Goal: Task Accomplishment & Management: Complete application form

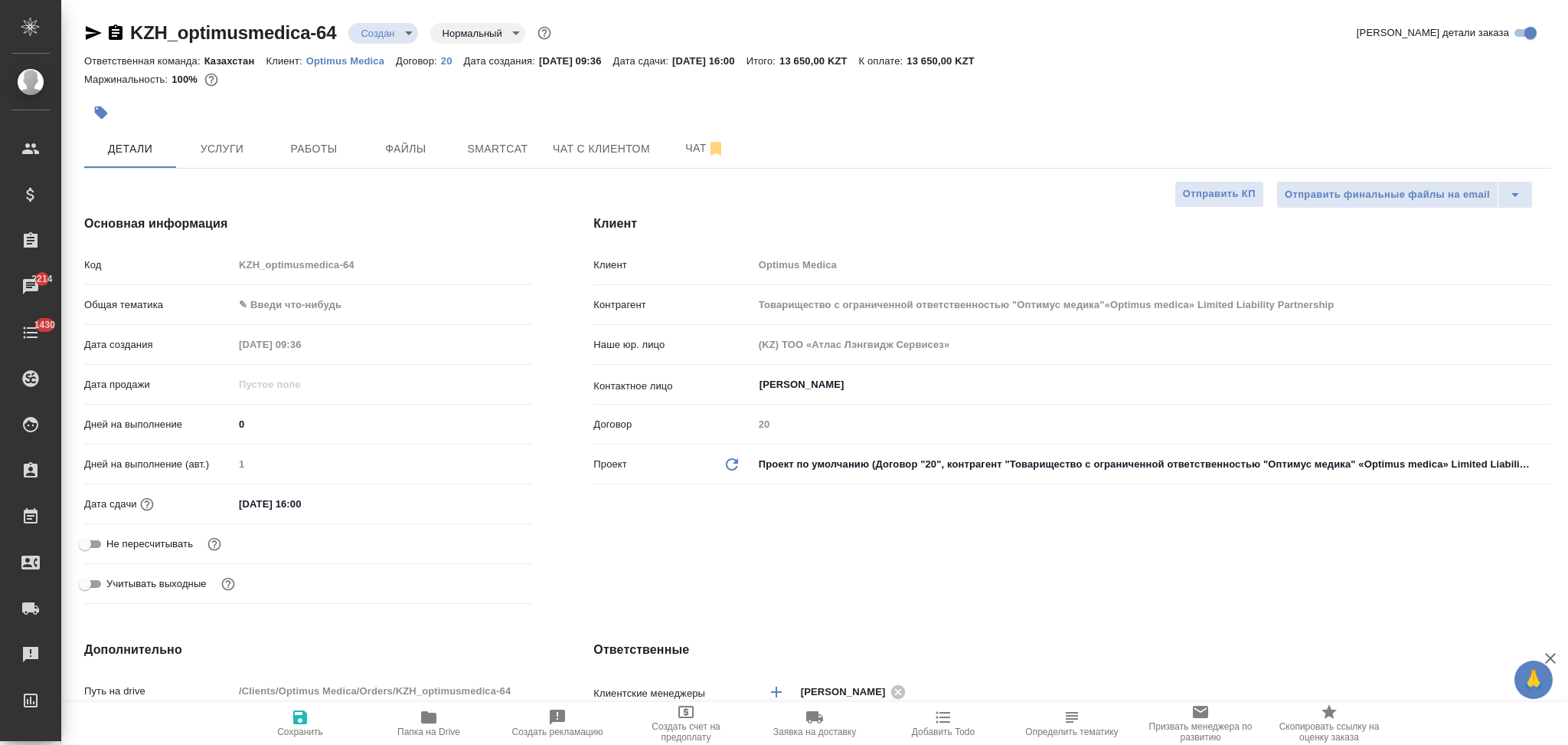
select select "RU"
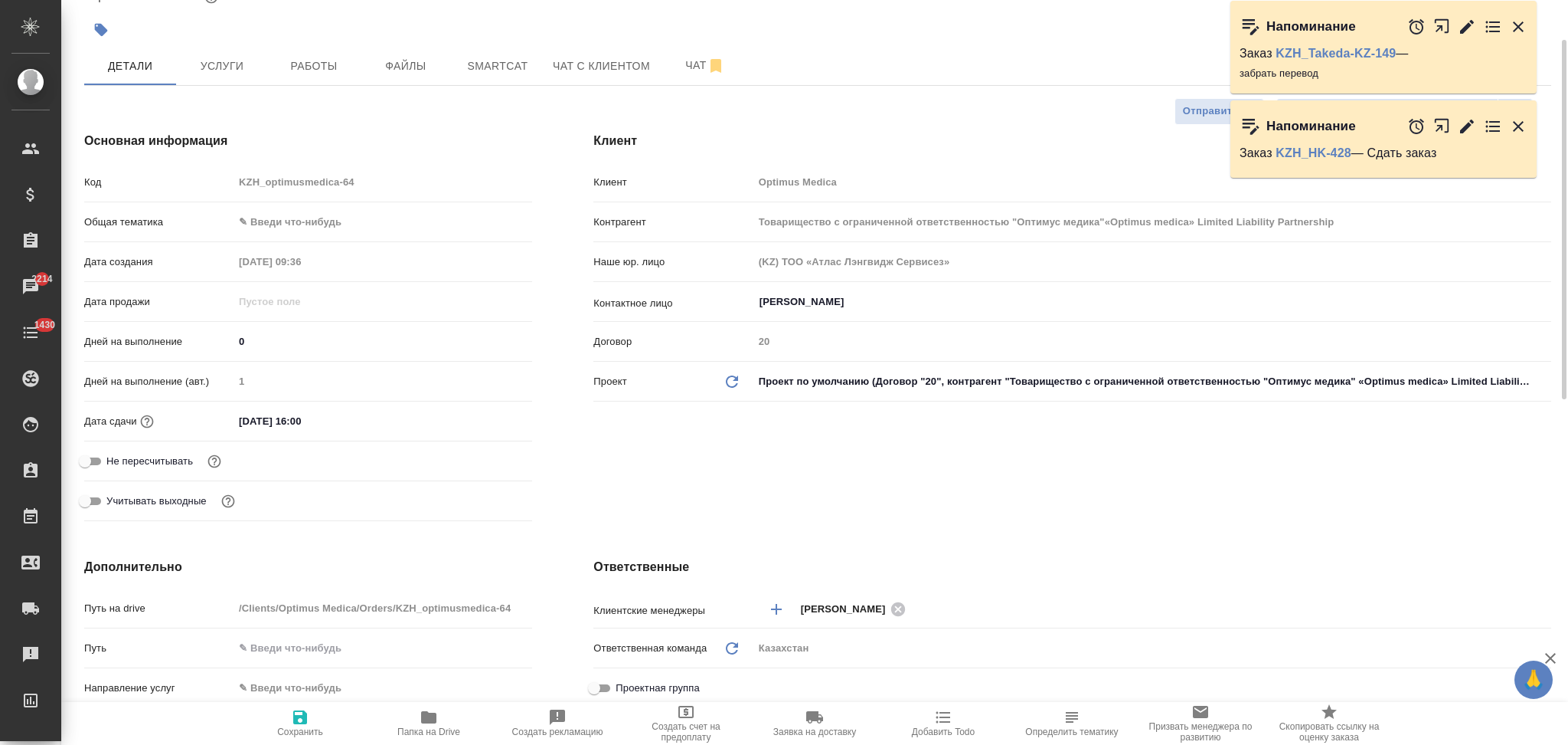
scroll to position [287, 0]
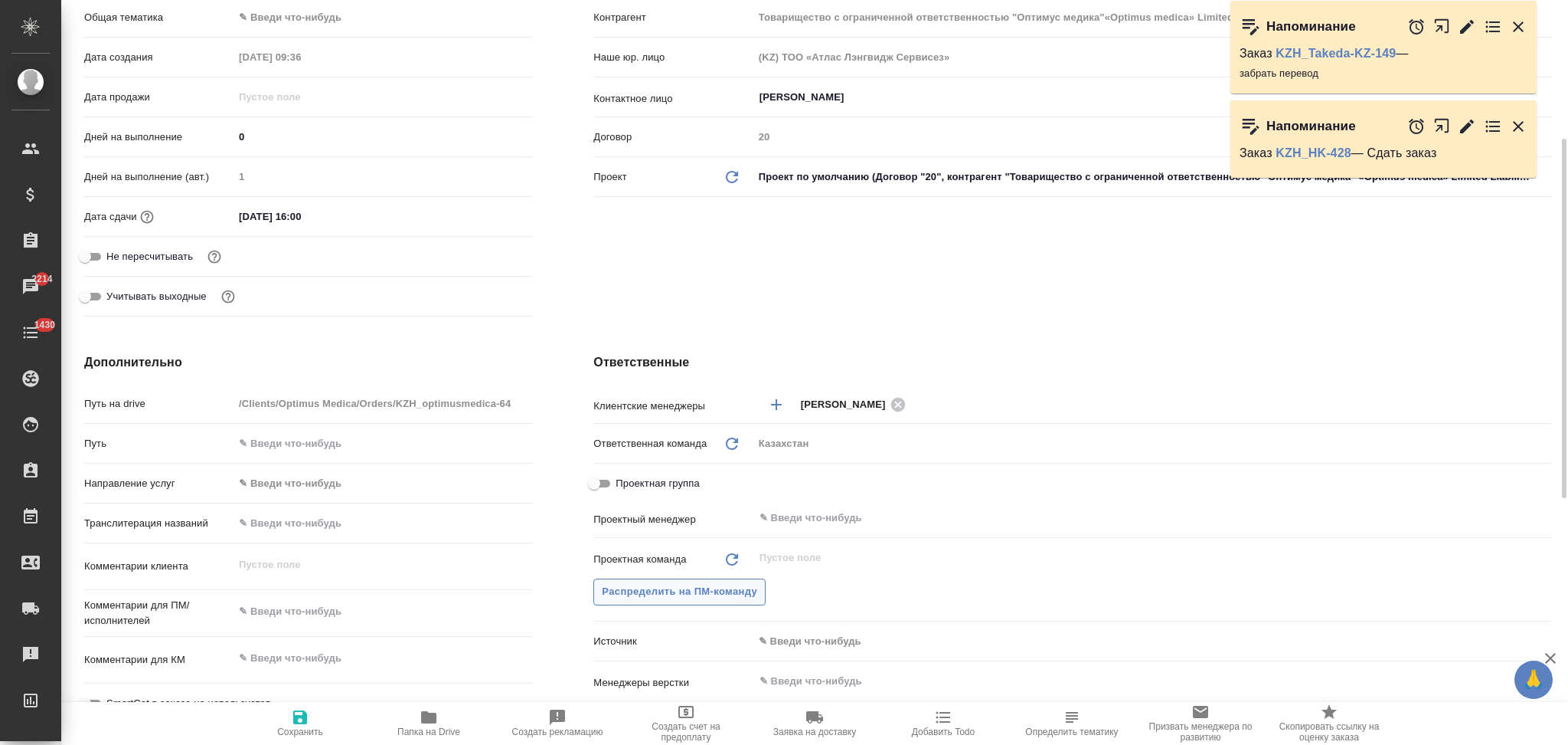
click at [651, 593] on span "Распределить на ПМ-команду" at bounding box center [679, 591] width 155 height 18
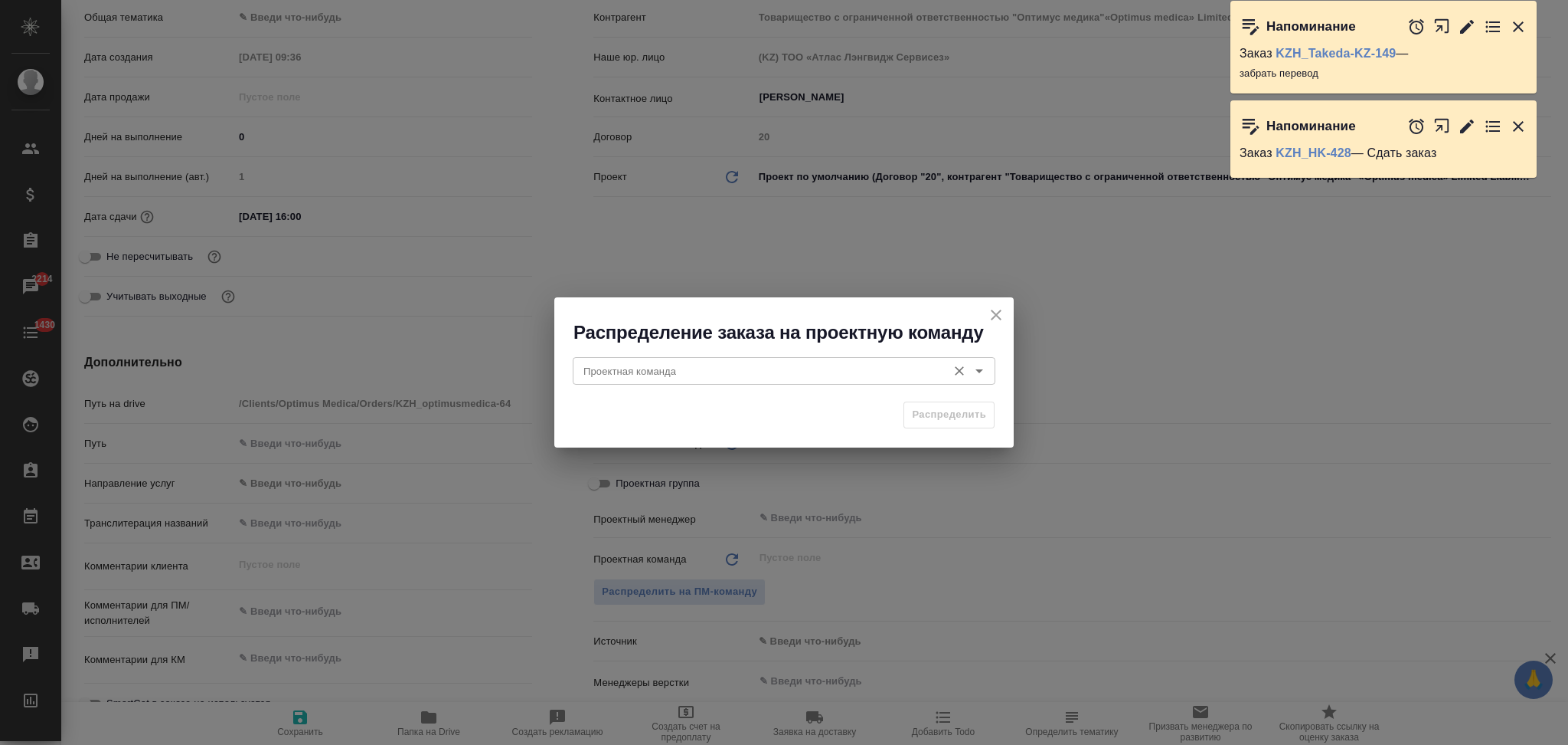
click at [686, 378] on input "Проектная команда" at bounding box center [759, 371] width 363 height 19
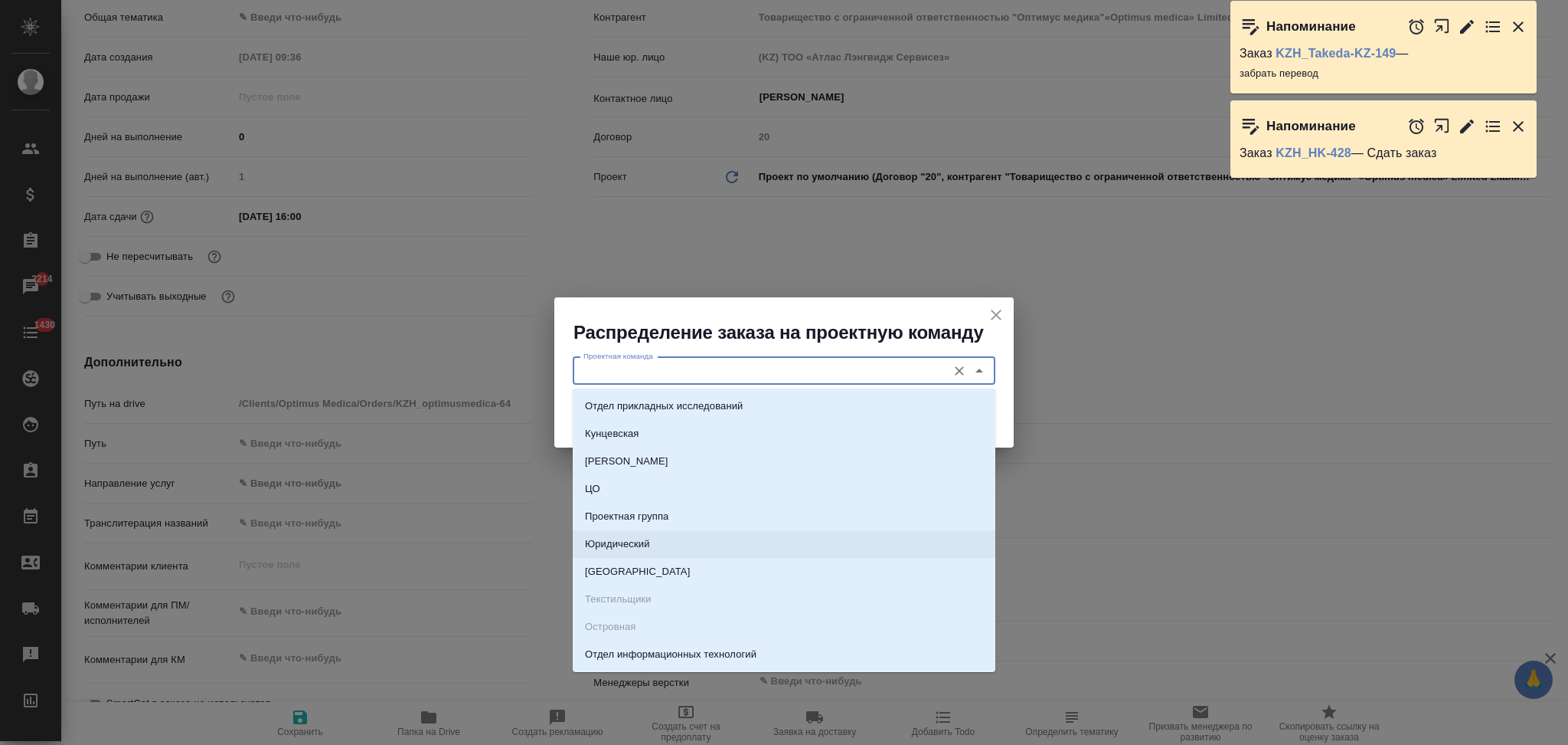
click at [625, 546] on p "Юридический" at bounding box center [617, 544] width 65 height 16
type input "Юридический"
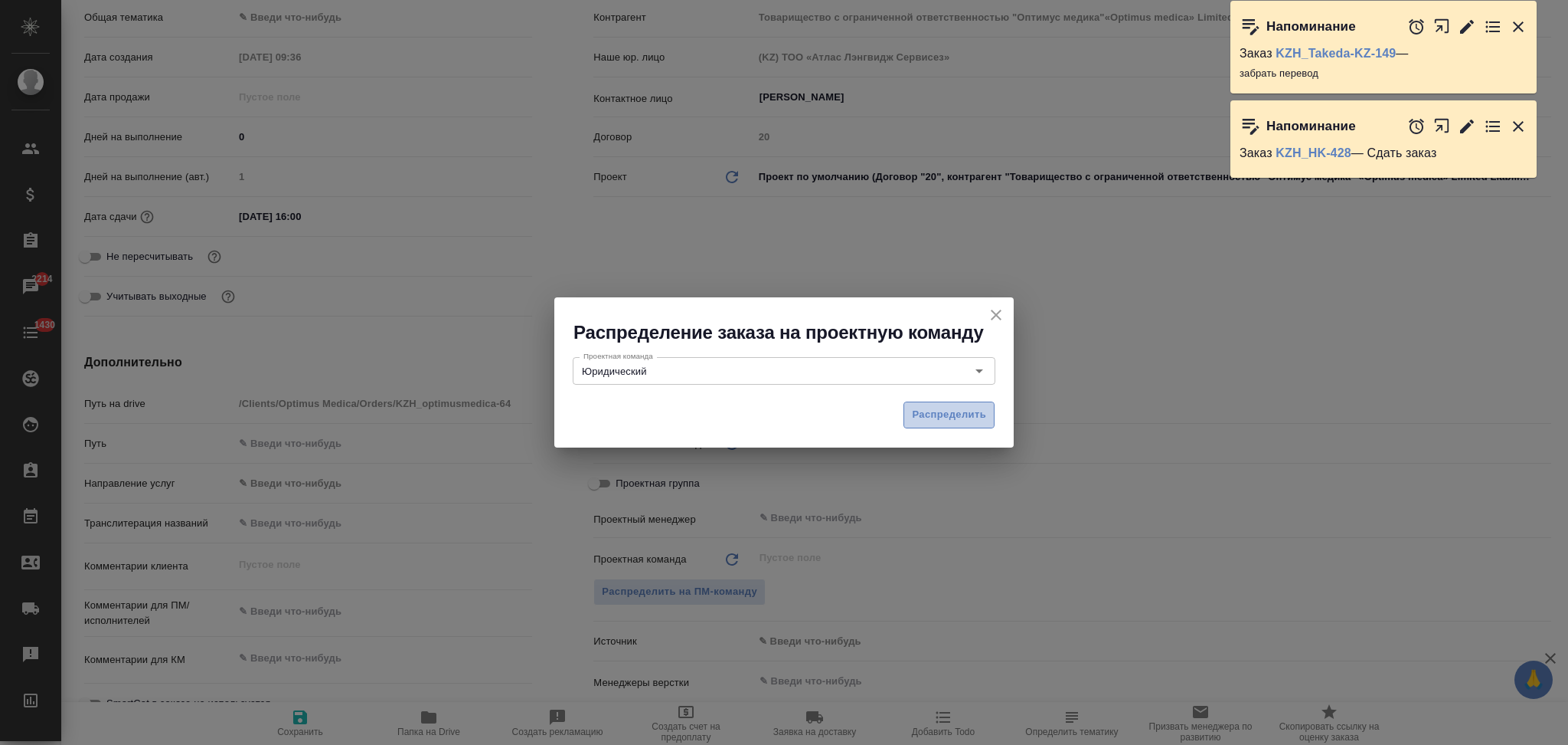
click at [963, 410] on span "Распределить" at bounding box center [949, 415] width 74 height 18
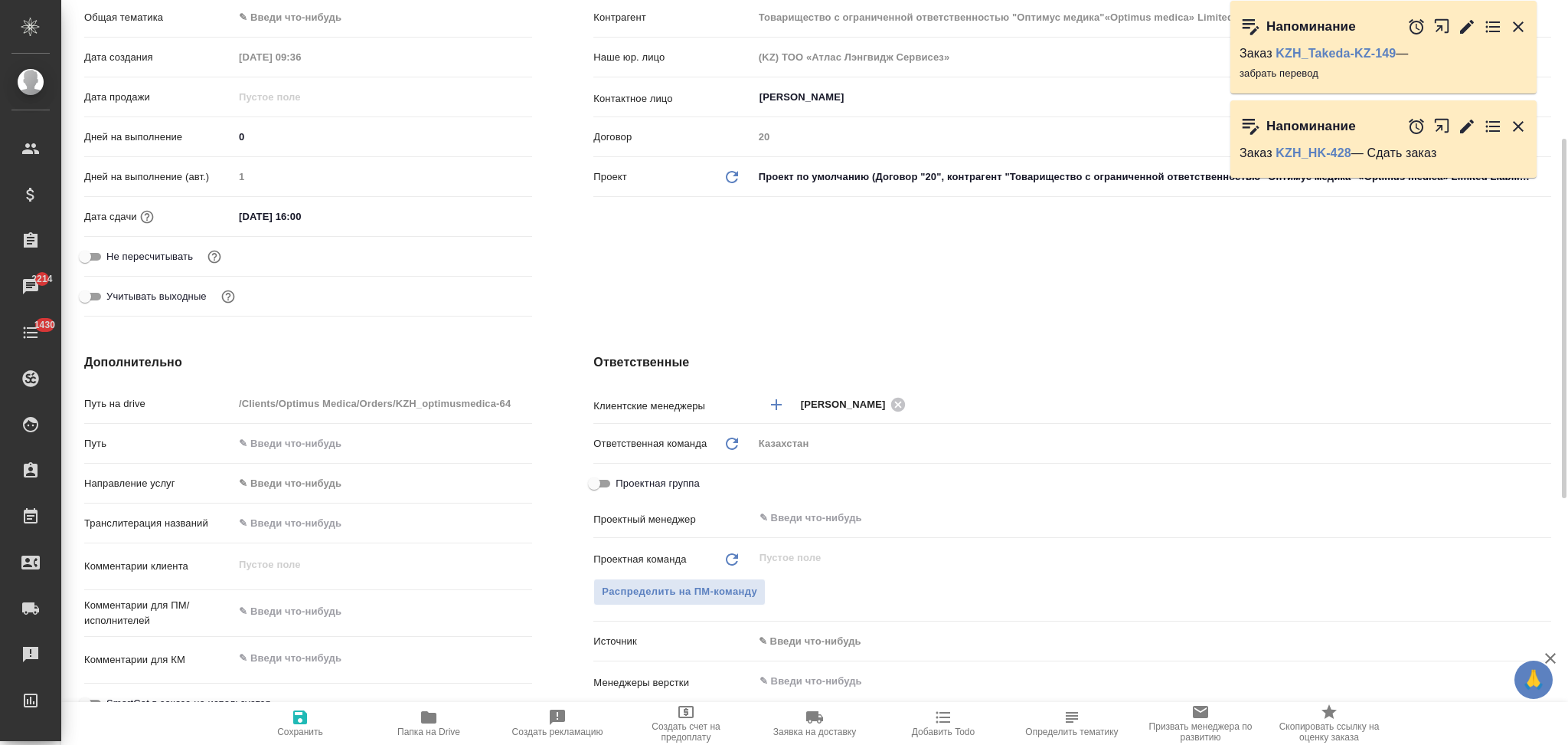
type input "Товарищество с ограниченной ответственностью "Оптимус медика"«Optimus medica» L…"
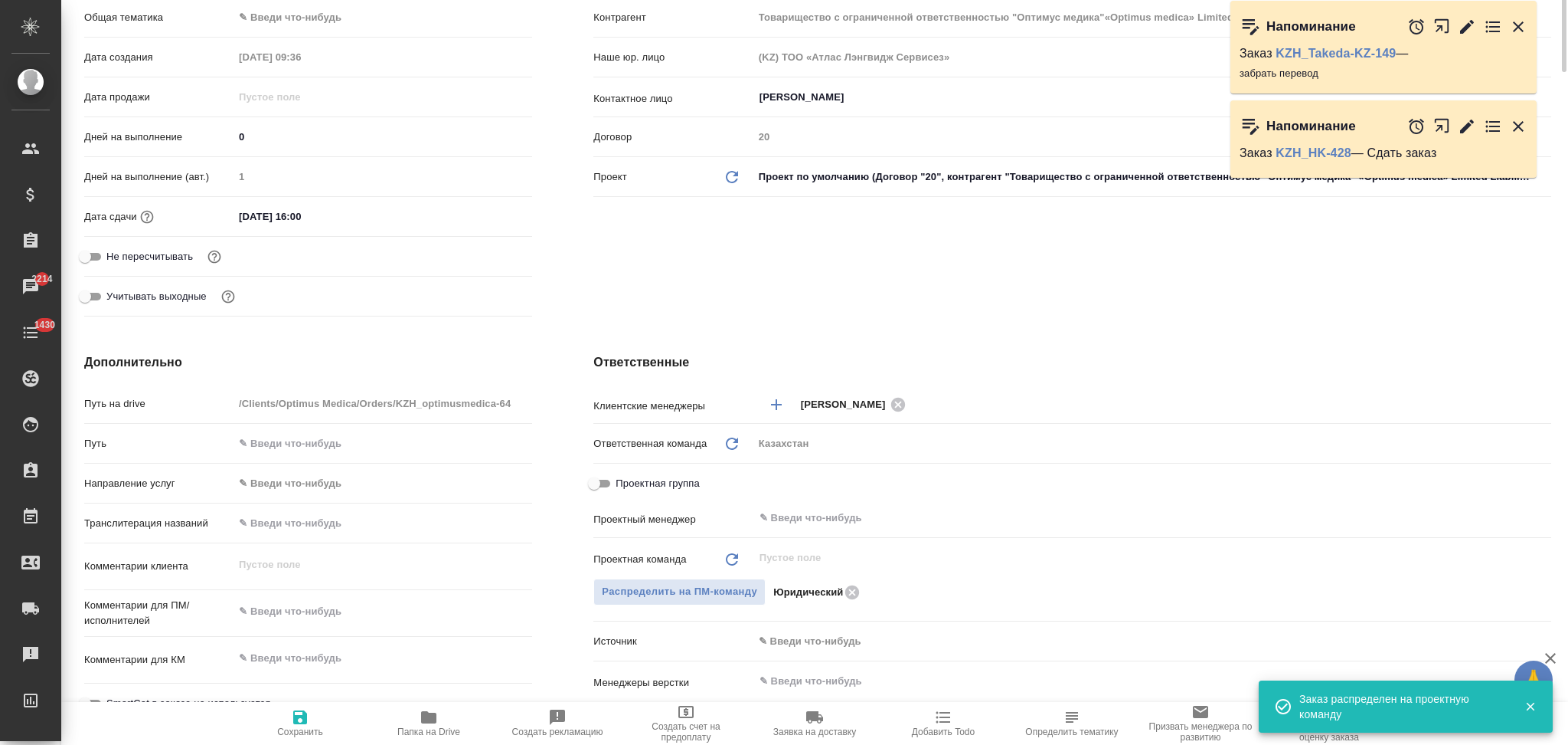
scroll to position [0, 0]
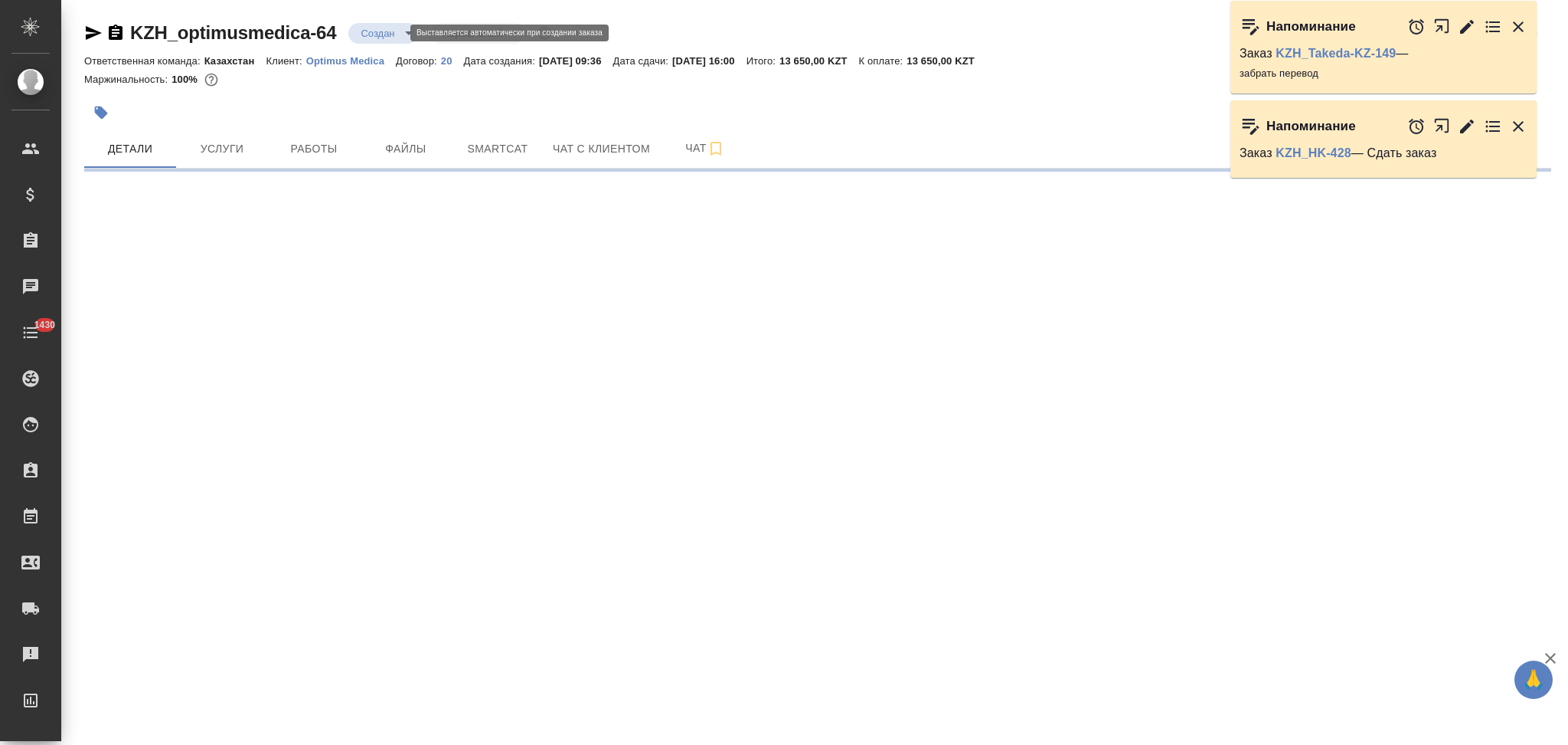
click at [380, 25] on body "🙏 .cls-1 fill:#fff; AWATERA Aslanukova Sati Клиенты Спецификации Заказы Чаты 14…" at bounding box center [784, 372] width 1568 height 745
select select "RU"
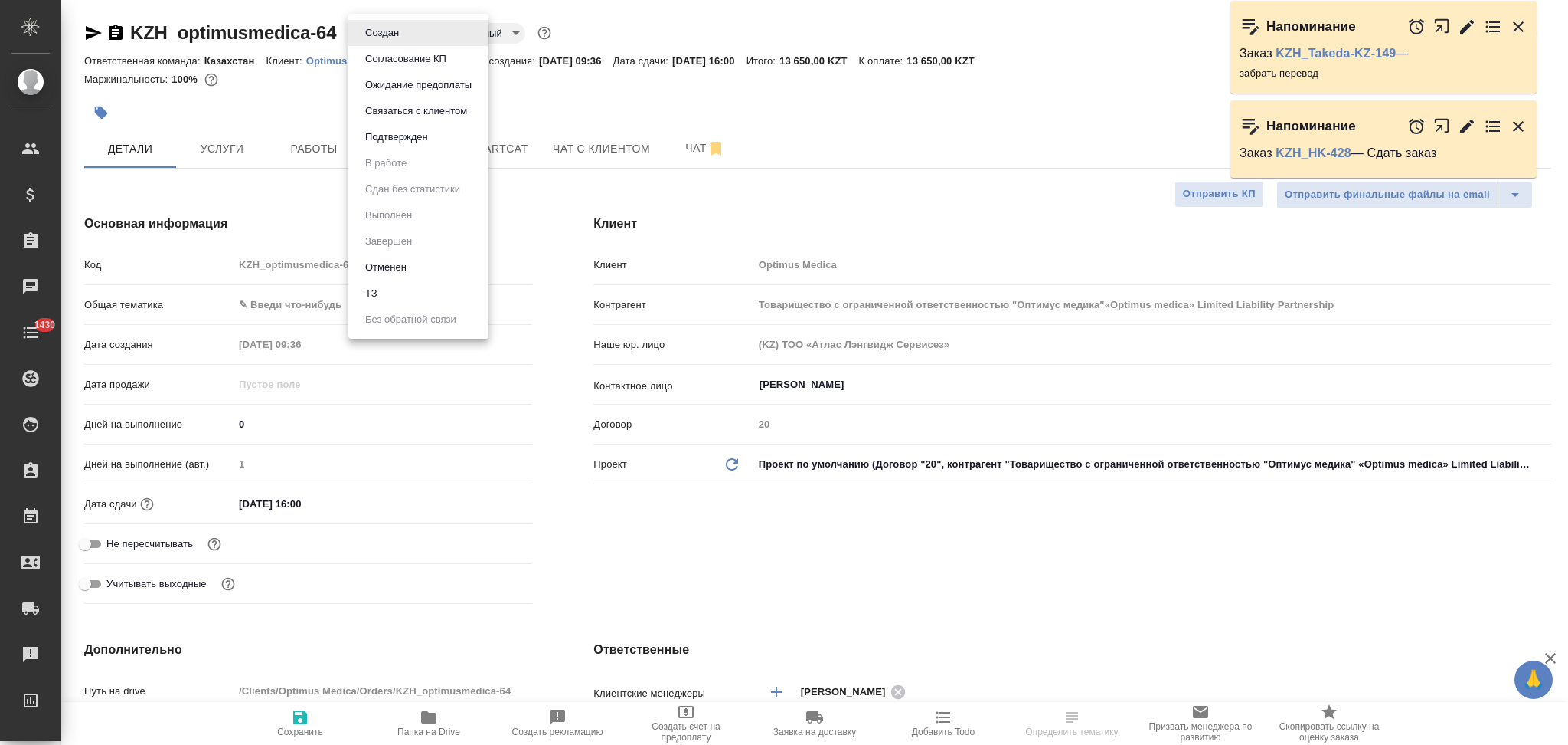
type input "Товарищество с ограниченной ответственностью "Оптимус медика"«Optimus medica» L…"
type textarea "x"
type input "[PERSON_NAME]"
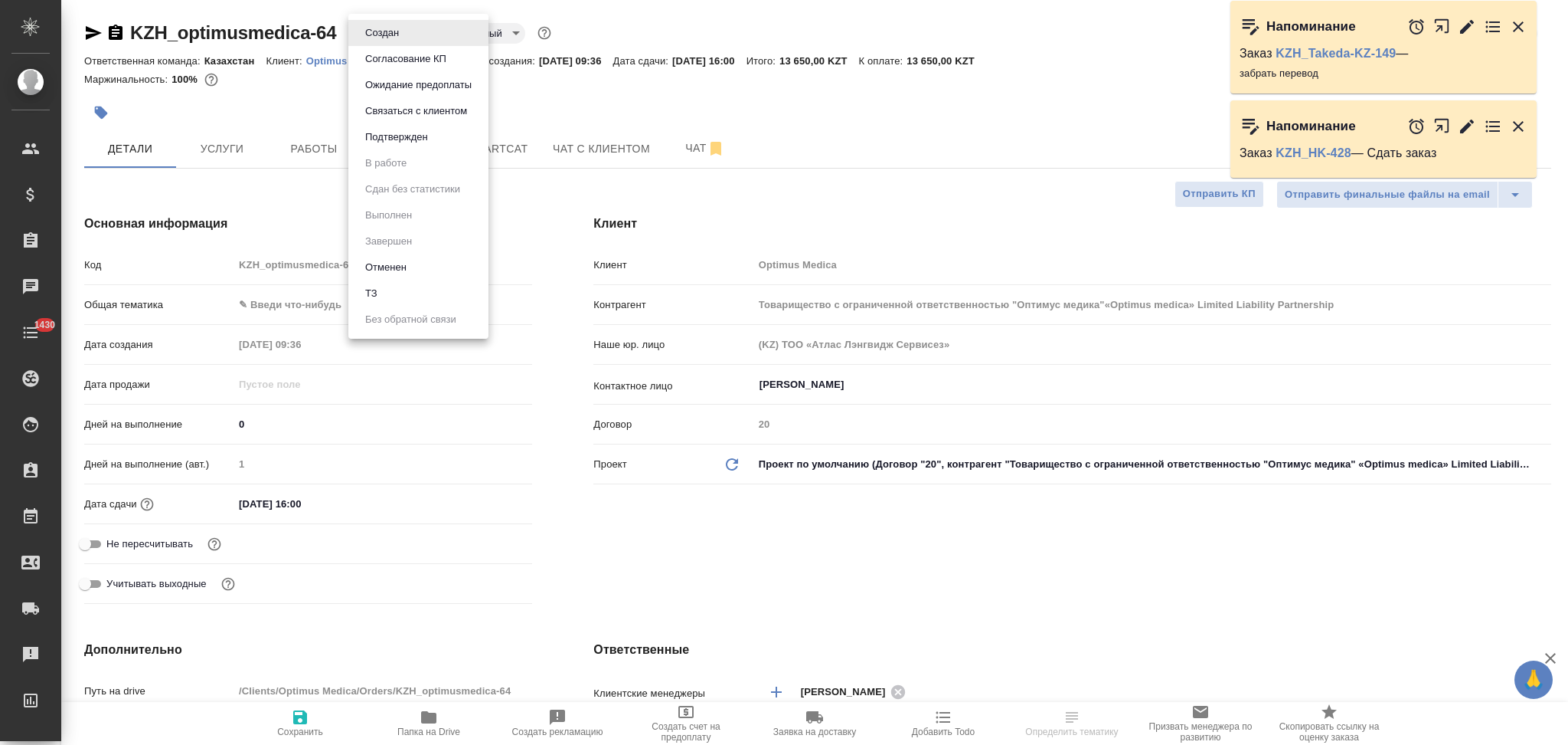
click at [380, 41] on button "Подтвержден" at bounding box center [382, 33] width 43 height 17
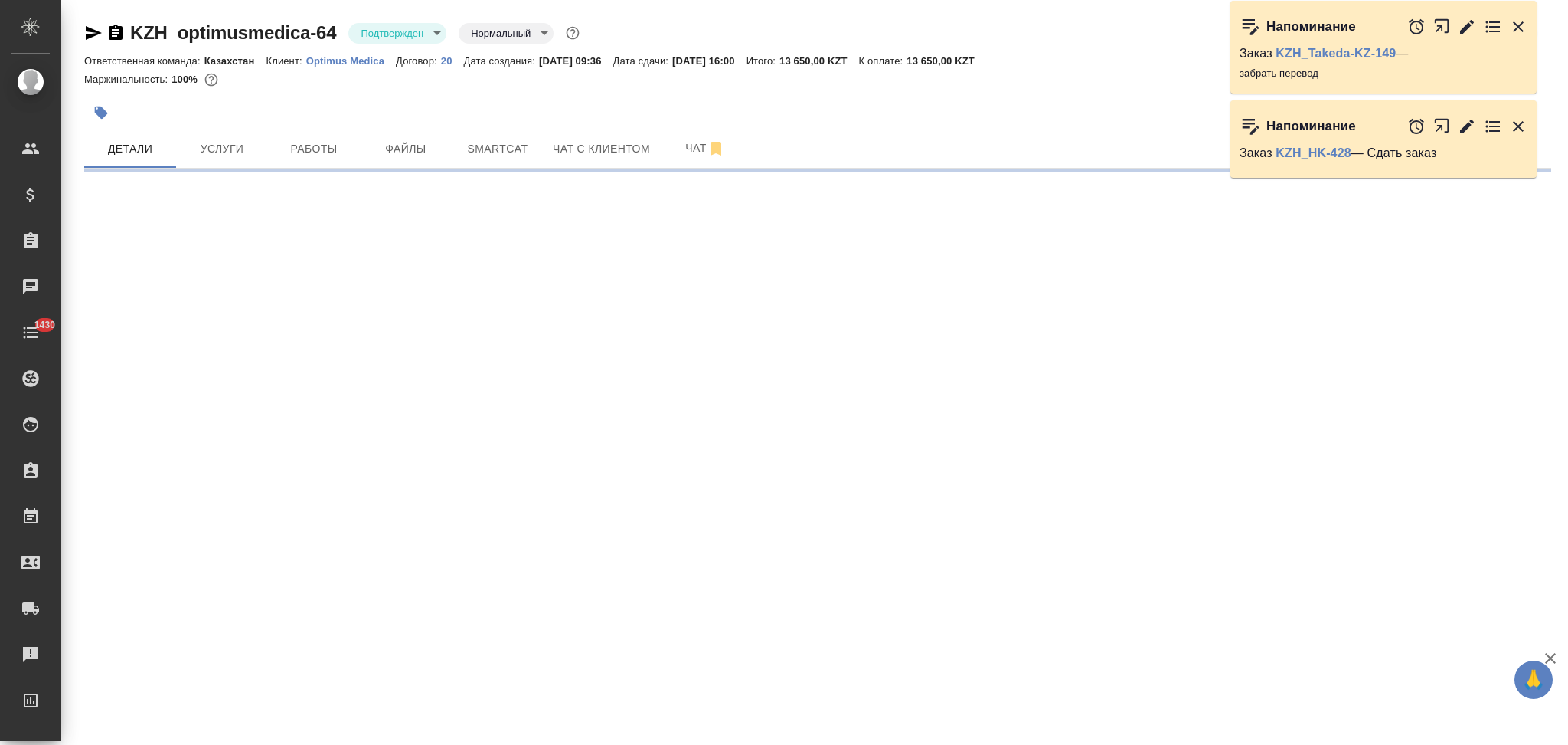
select select "RU"
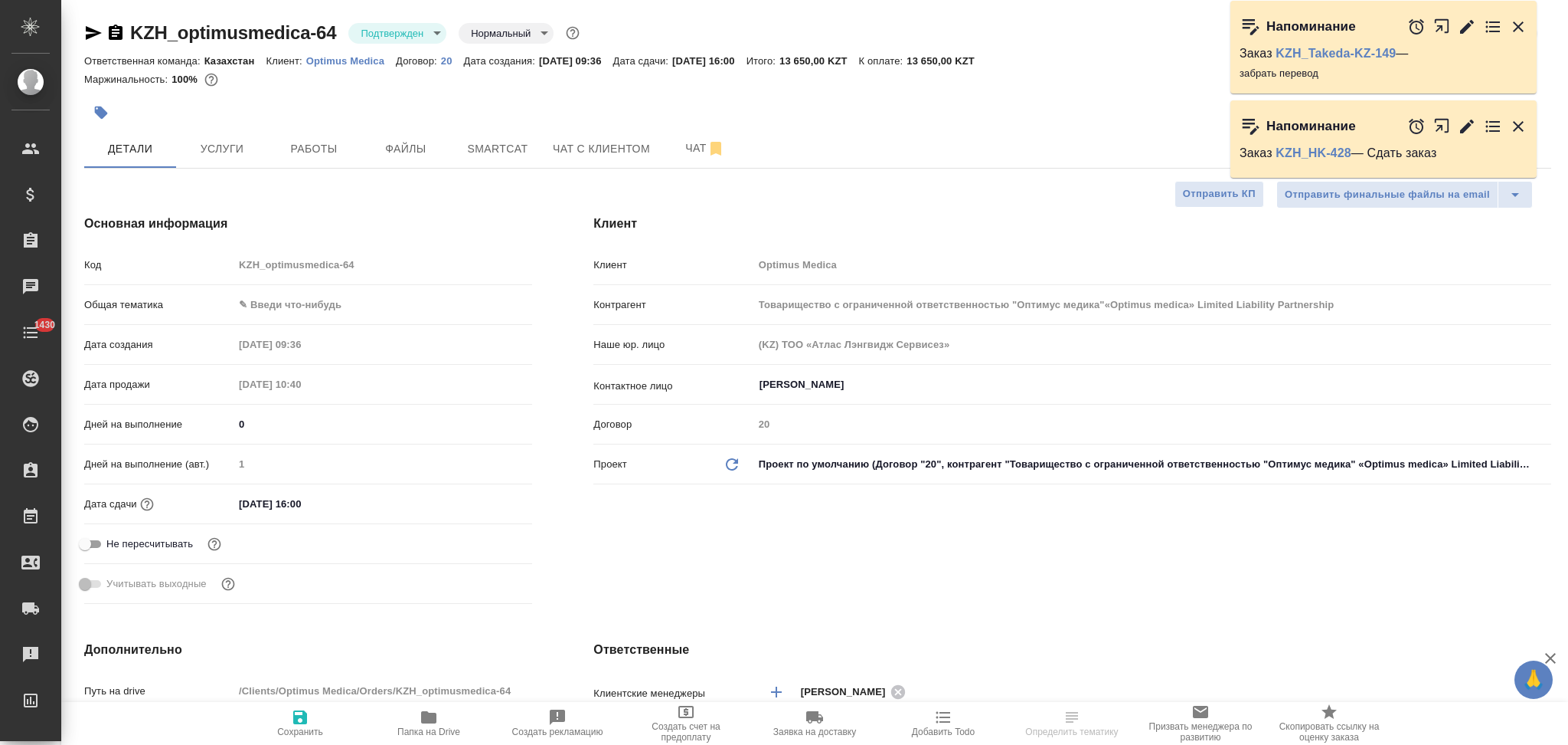
type textarea "x"
click at [90, 32] on icon "button" at bounding box center [94, 33] width 19 height 19
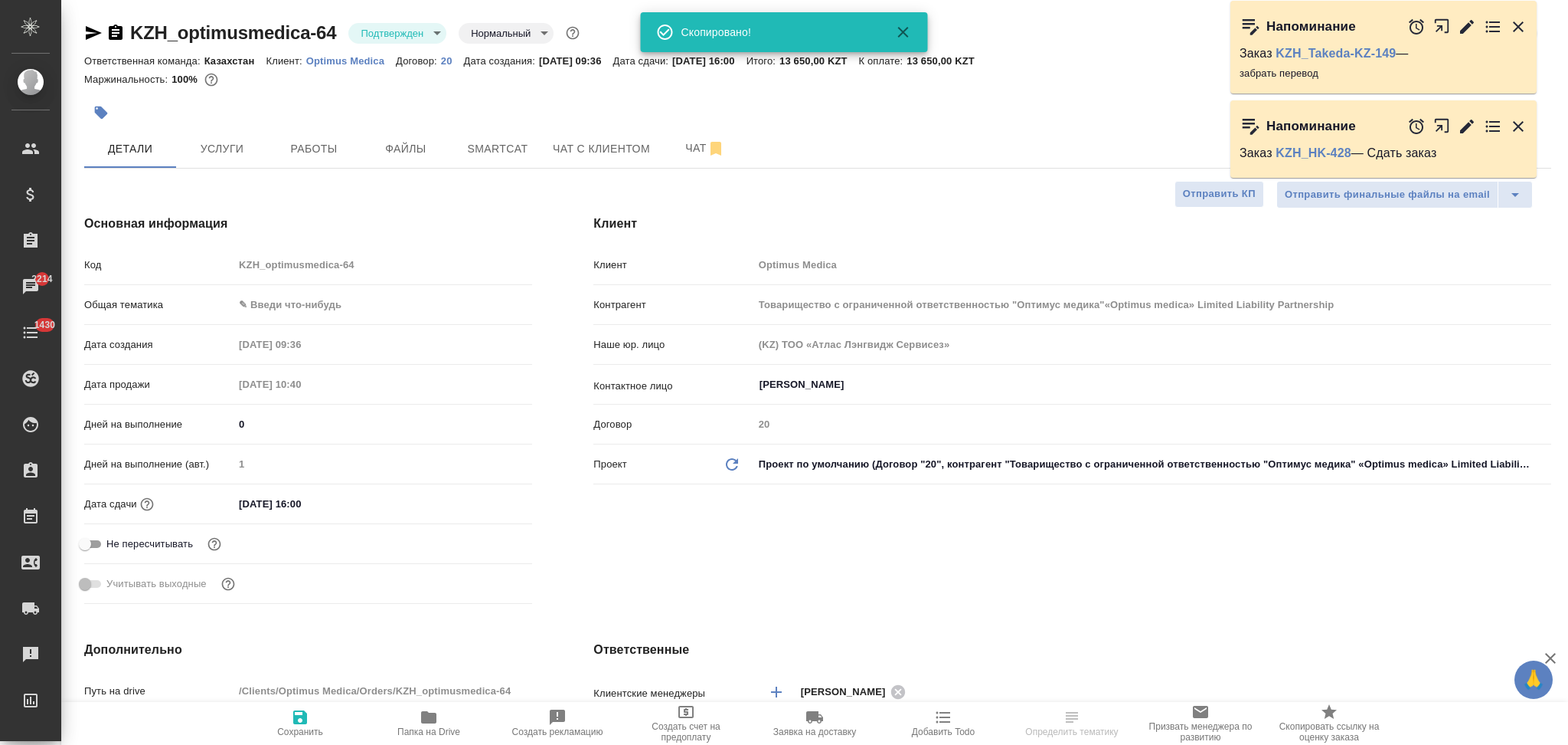
type input "Товарищество с ограниченной ответственностью "Оптимус медика"«Optimus medica» L…"
type textarea "x"
select select "RU"
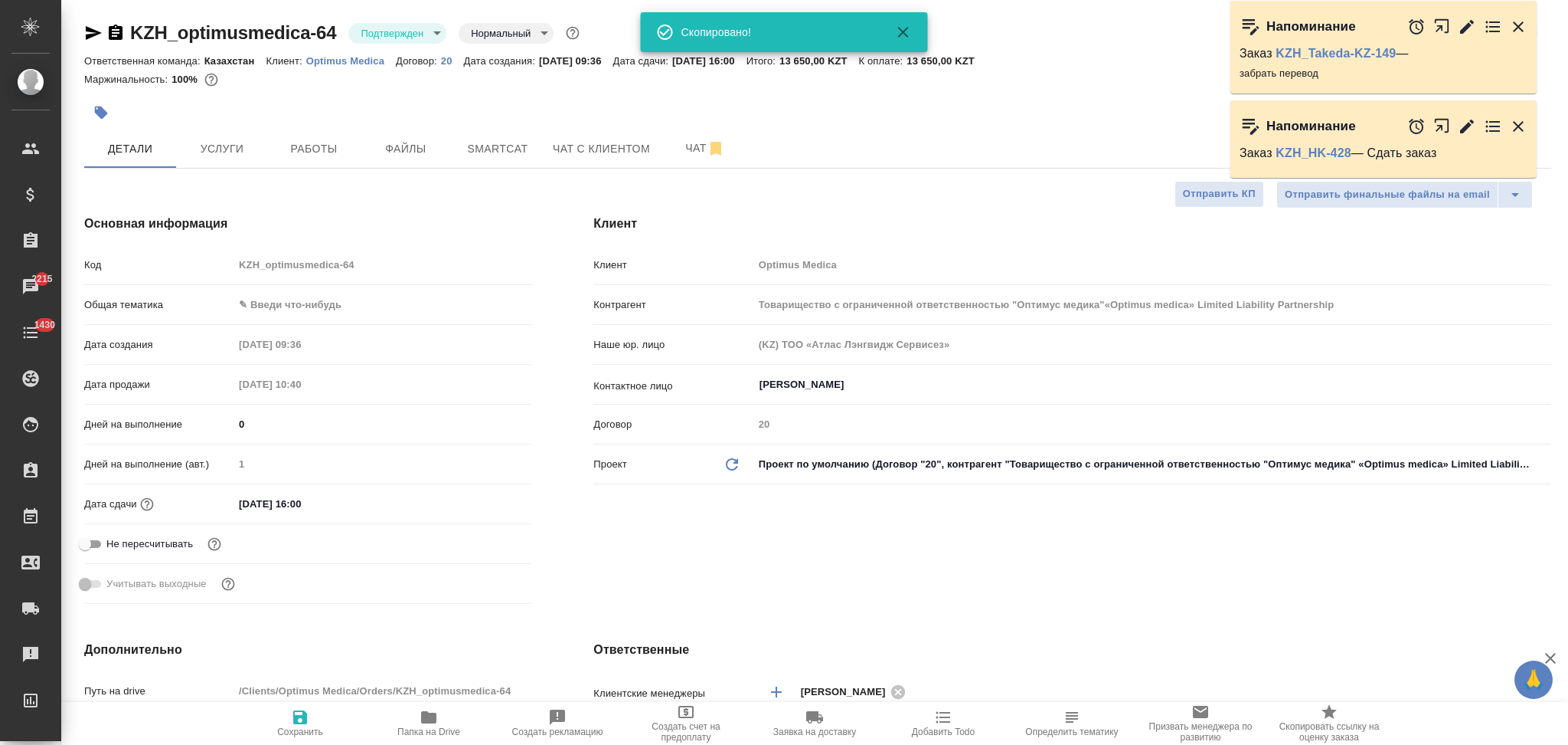
type textarea "x"
type input "Товарищество с ограниченной ответственностью "Оптимус медика"«Optimus medica» L…"
type textarea "x"
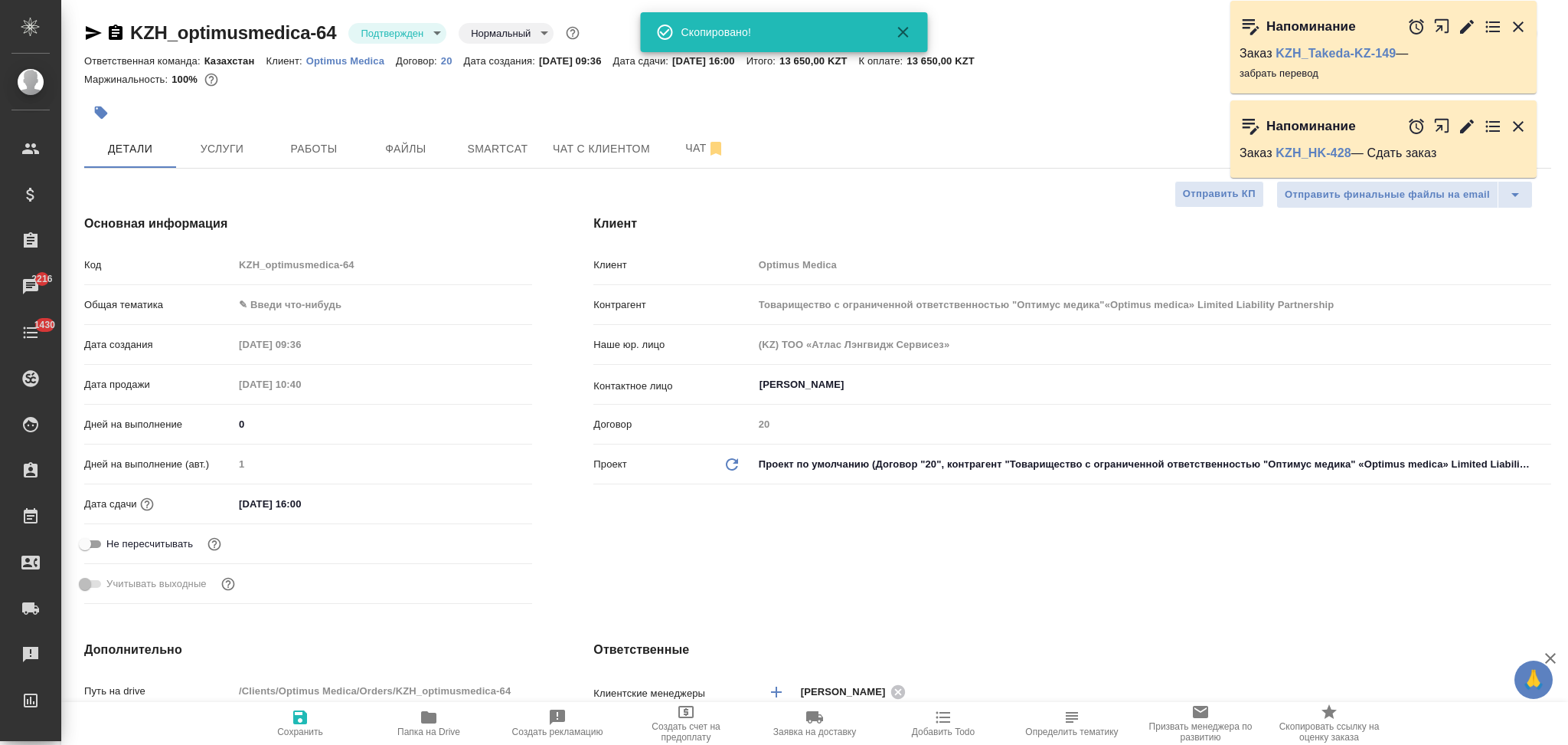
type textarea "x"
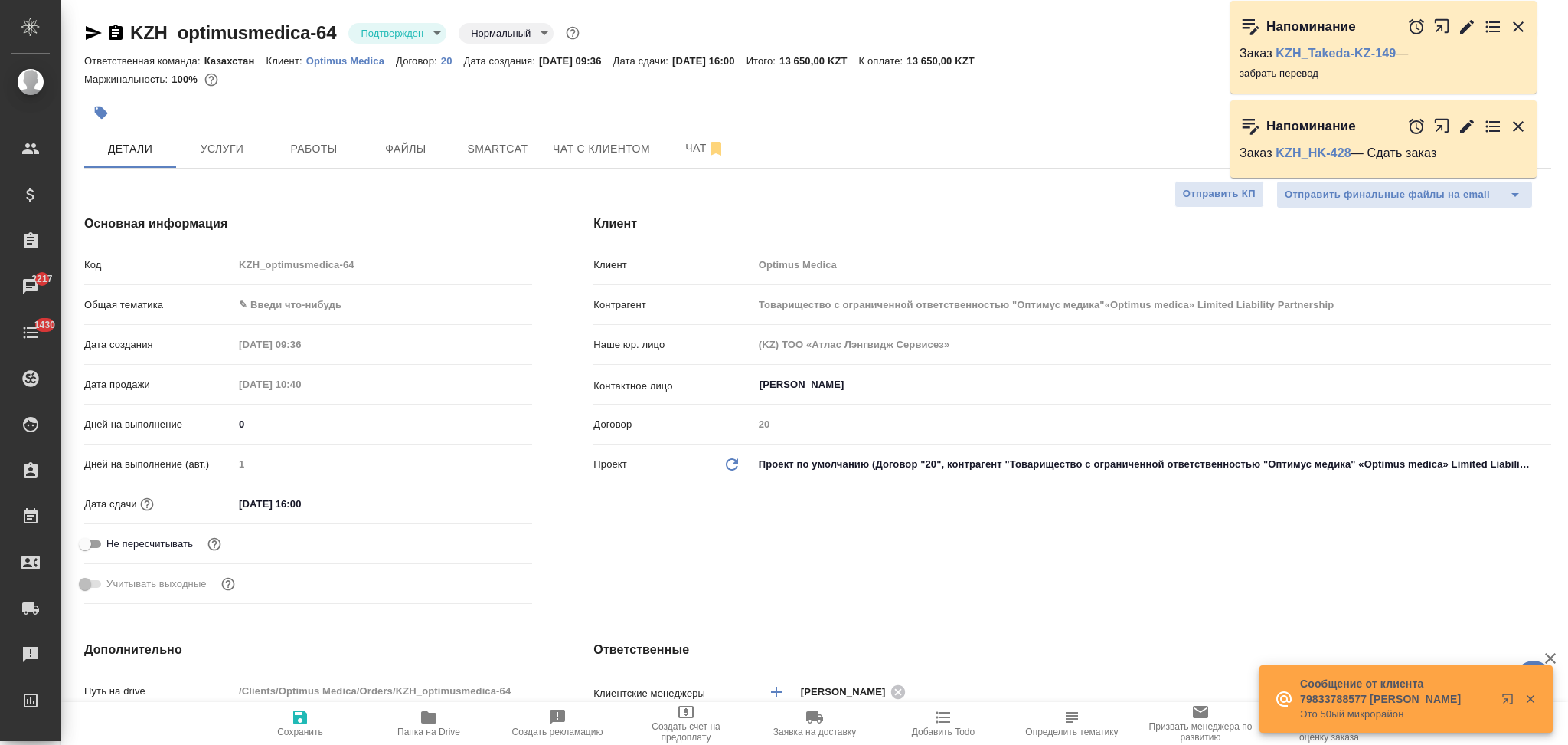
type input "Товарищество с ограниченной ответственностью "Оптимус медика"«Optimus medica» L…"
type textarea "x"
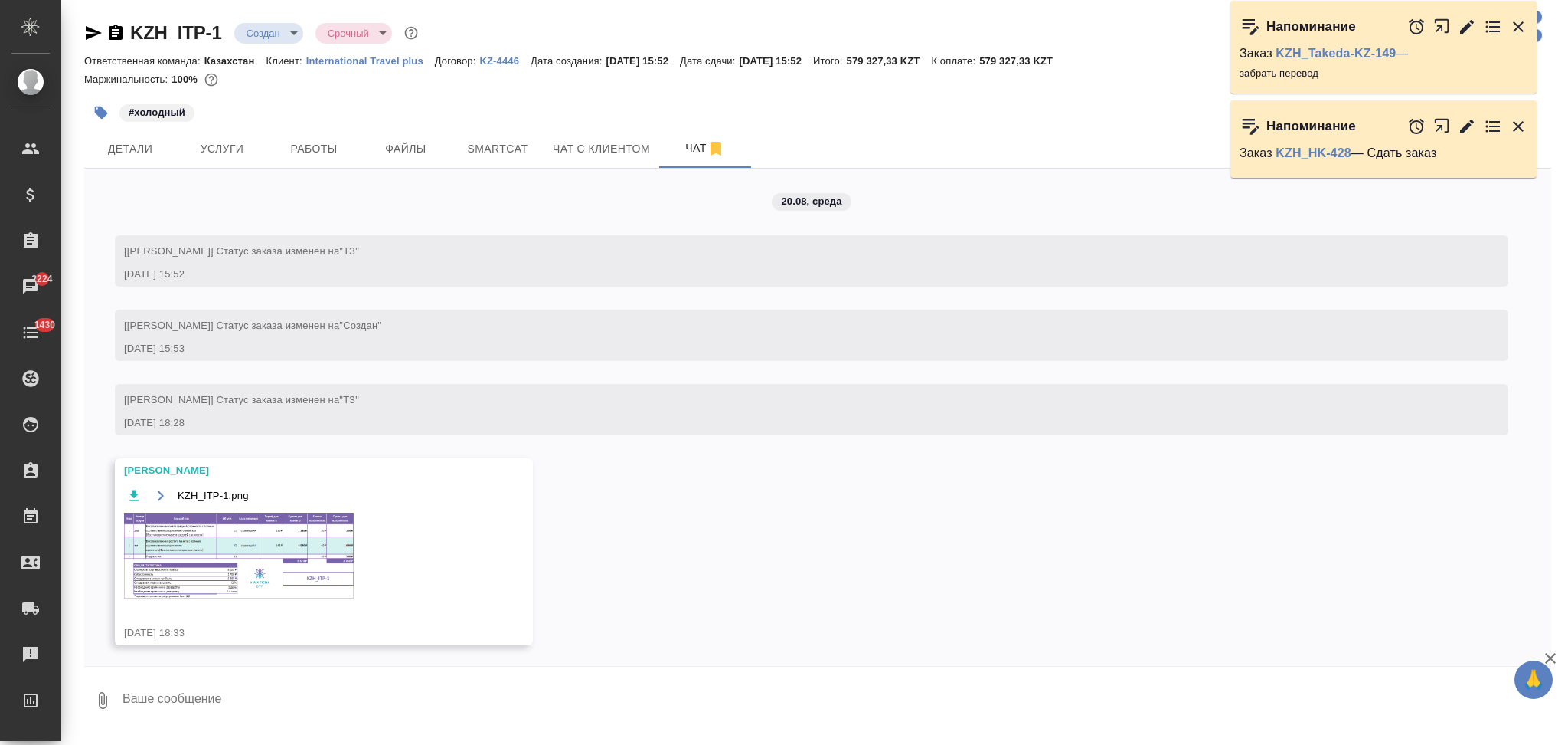
scroll to position [1153, 0]
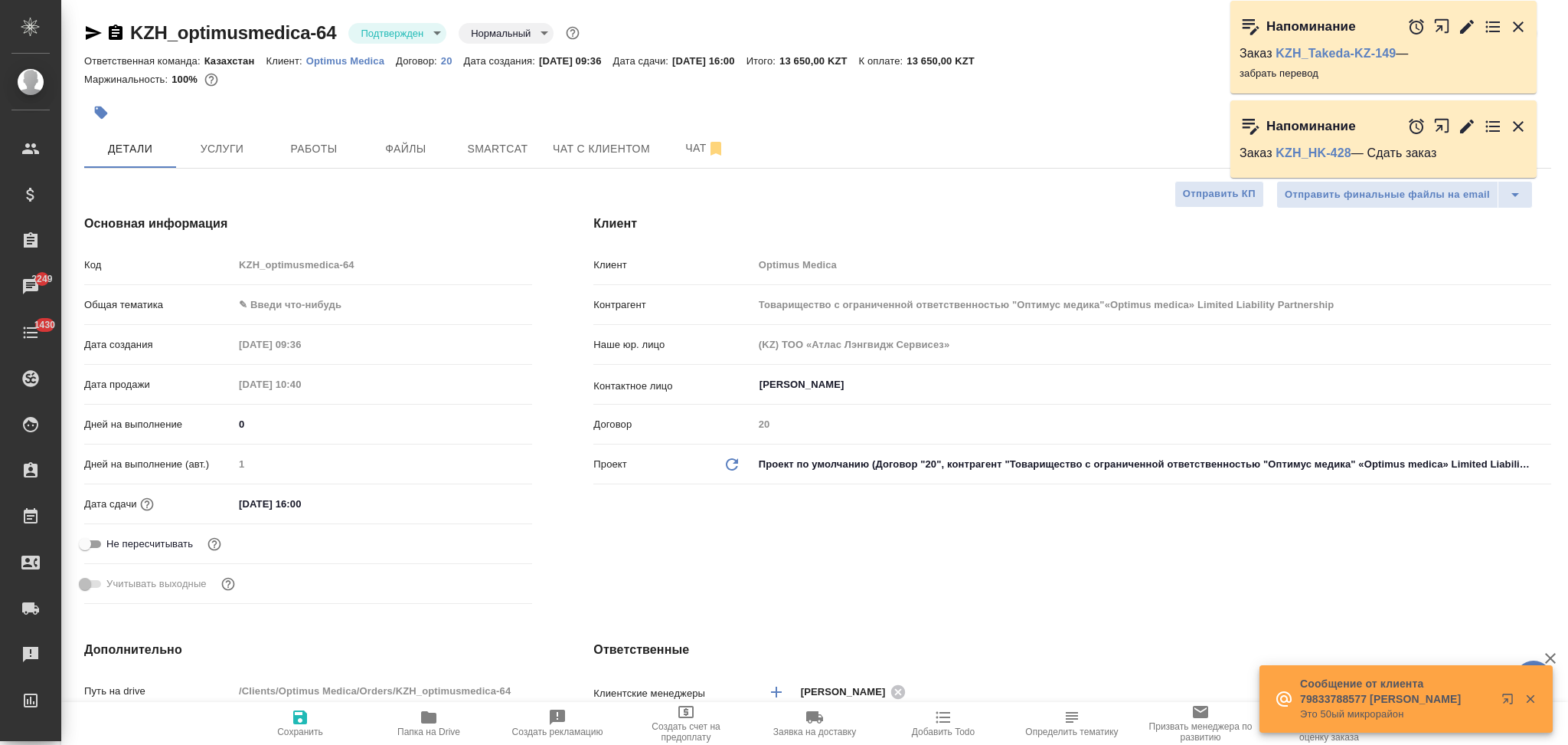
select select "RU"
click at [689, 142] on span "Чат" at bounding box center [705, 148] width 73 height 20
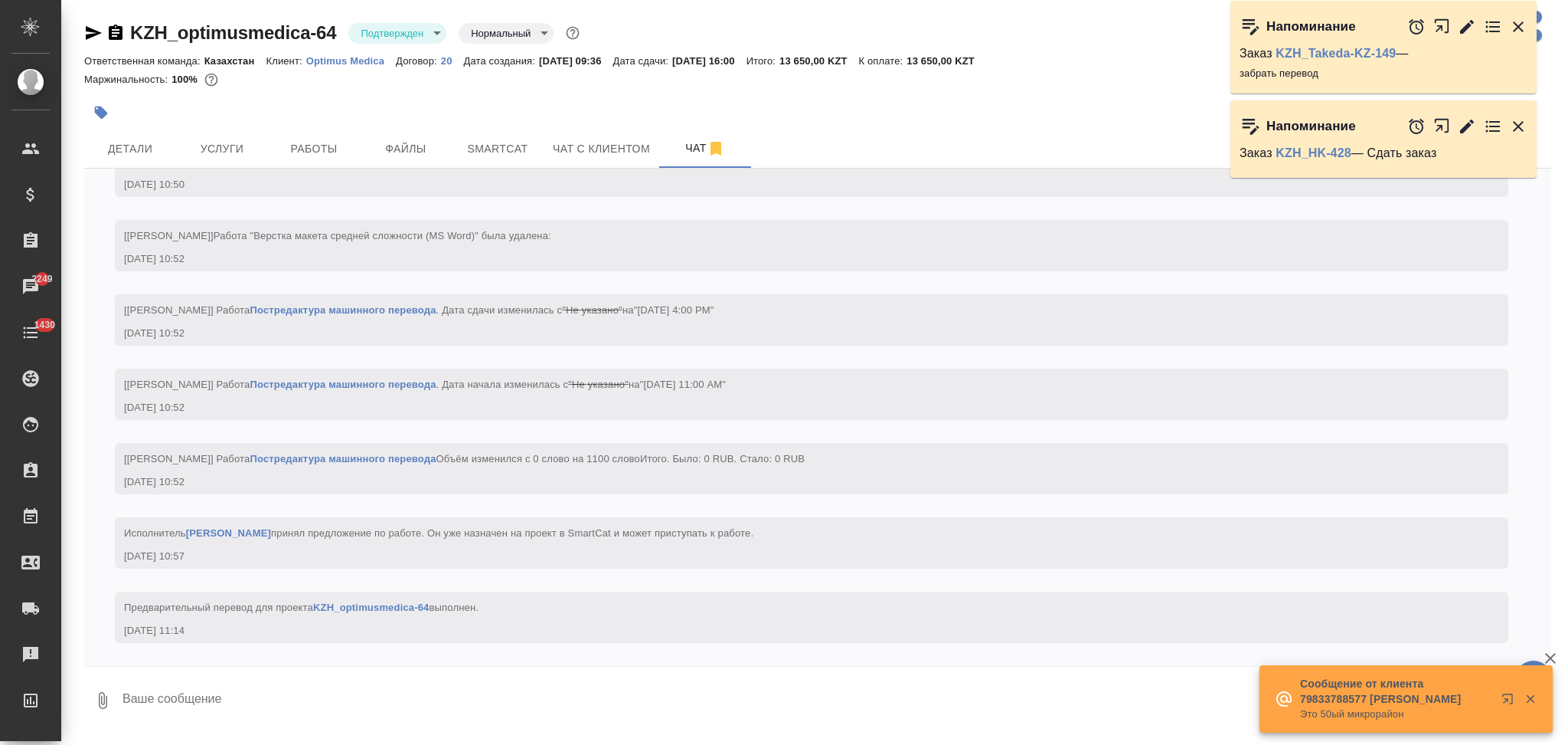
scroll to position [847, 0]
